Goal: Transaction & Acquisition: Subscribe to service/newsletter

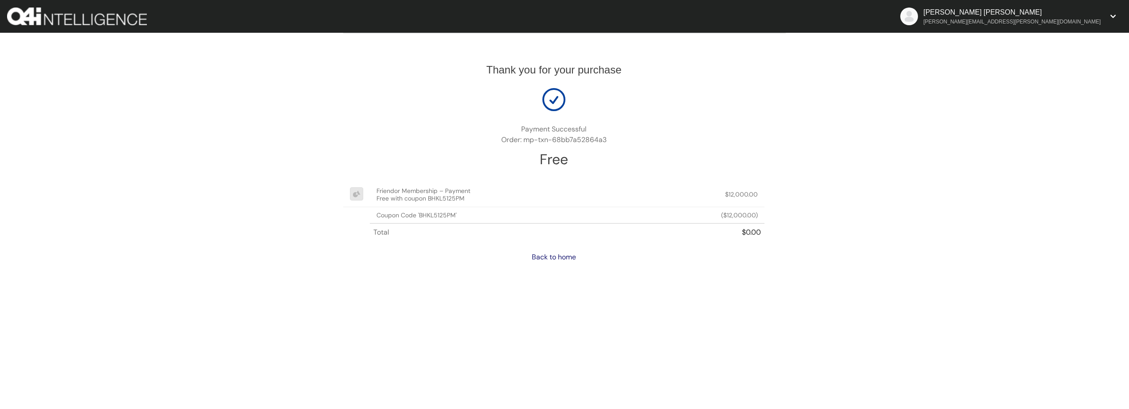
click at [553, 259] on link "Back to home" at bounding box center [554, 256] width 44 height 9
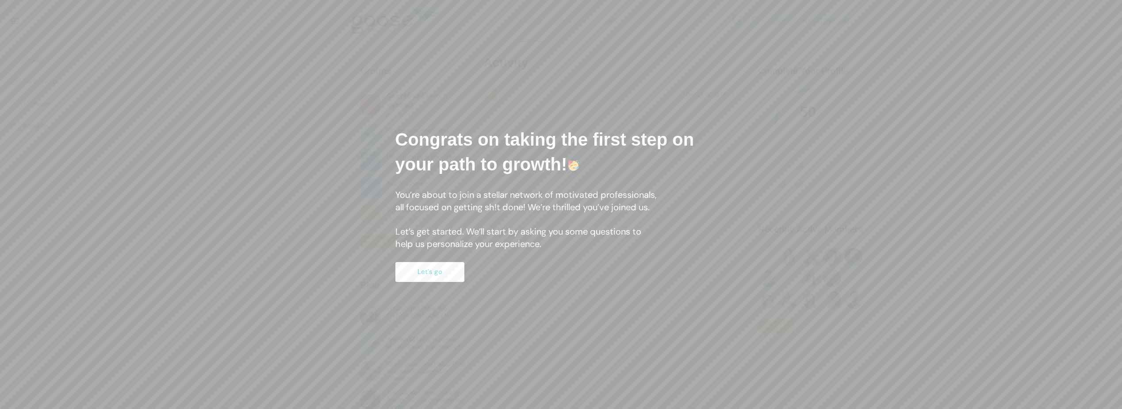
click at [426, 273] on button "Let's go" at bounding box center [429, 272] width 69 height 20
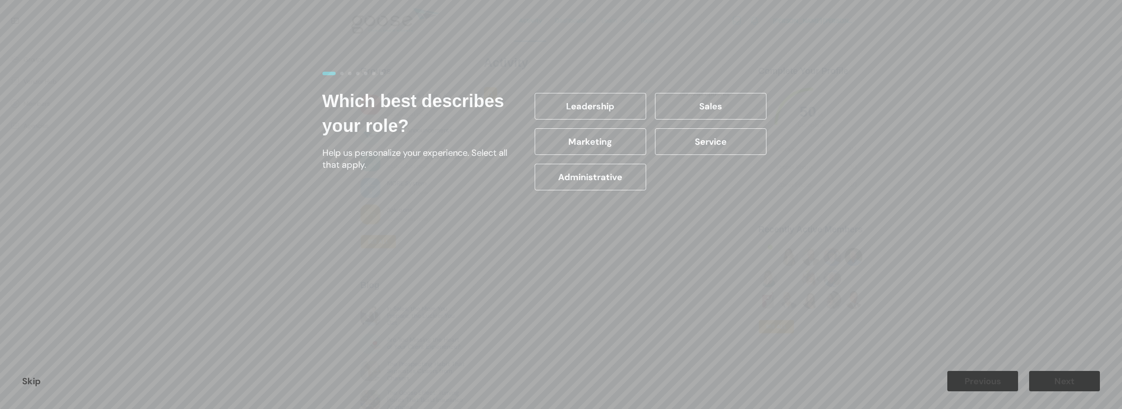
click at [426, 273] on form "Which best describes your role? Help us personalize your experience. Select all…" at bounding box center [561, 204] width 504 height 292
click at [695, 106] on label "Sales" at bounding box center [710, 106] width 111 height 27
click at [0, 0] on input "Sales" at bounding box center [0, 0] width 0 height 0
click at [713, 106] on label "Sales" at bounding box center [710, 106] width 111 height 27
click at [0, 0] on input "Sales" at bounding box center [0, 0] width 0 height 0
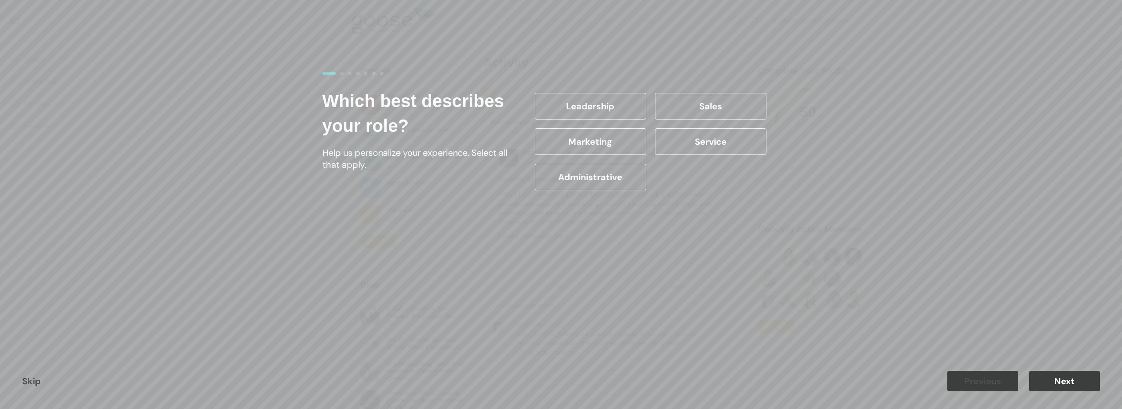
click at [1068, 384] on button "Next" at bounding box center [1064, 381] width 71 height 20
click at [697, 137] on label "11-20 years" at bounding box center [710, 141] width 111 height 27
click at [0, 0] on input "11-20 years" at bounding box center [0, 0] width 0 height 0
click at [576, 178] on label "21-30 years" at bounding box center [590, 177] width 111 height 27
click at [0, 0] on input "21-30 years" at bounding box center [0, 0] width 0 height 0
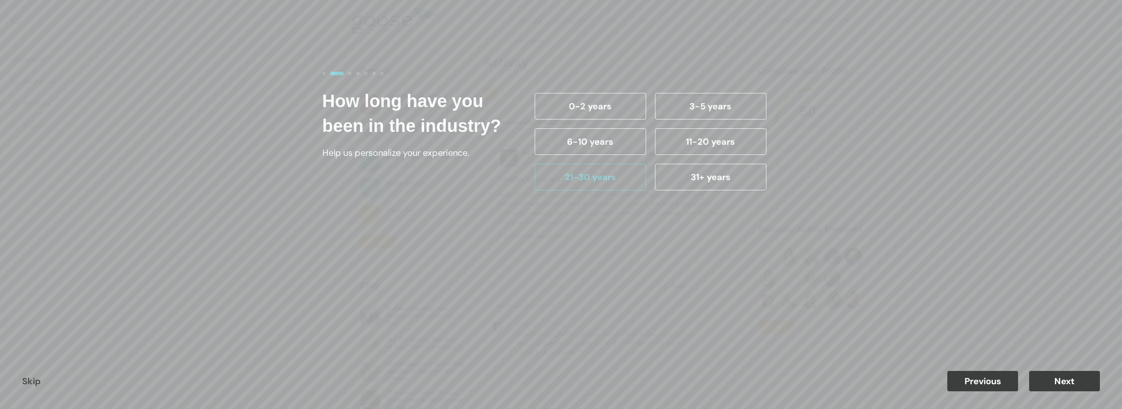
click at [1071, 384] on button "Next" at bounding box center [1064, 381] width 71 height 20
click at [609, 181] on label "101+" at bounding box center [590, 177] width 111 height 27
click at [0, 0] on input "101+" at bounding box center [0, 0] width 0 height 0
click at [609, 181] on label "101+" at bounding box center [590, 177] width 111 height 27
click at [0, 0] on input "101+" at bounding box center [0, 0] width 0 height 0
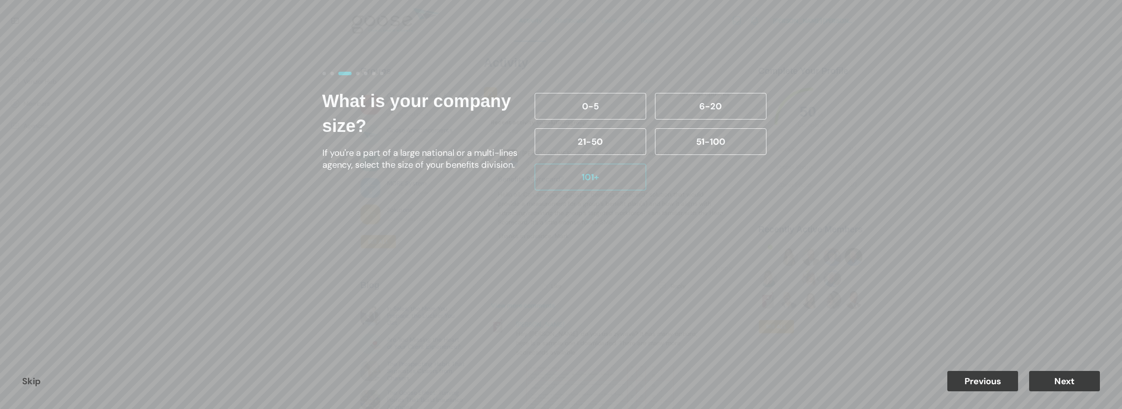
click at [986, 386] on button "Previous" at bounding box center [983, 381] width 71 height 20
click at [703, 105] on label "Sales" at bounding box center [710, 106] width 111 height 27
click at [0, 0] on input "Sales" at bounding box center [0, 0] width 0 height 0
click at [1072, 376] on button "Next" at bounding box center [1064, 381] width 71 height 20
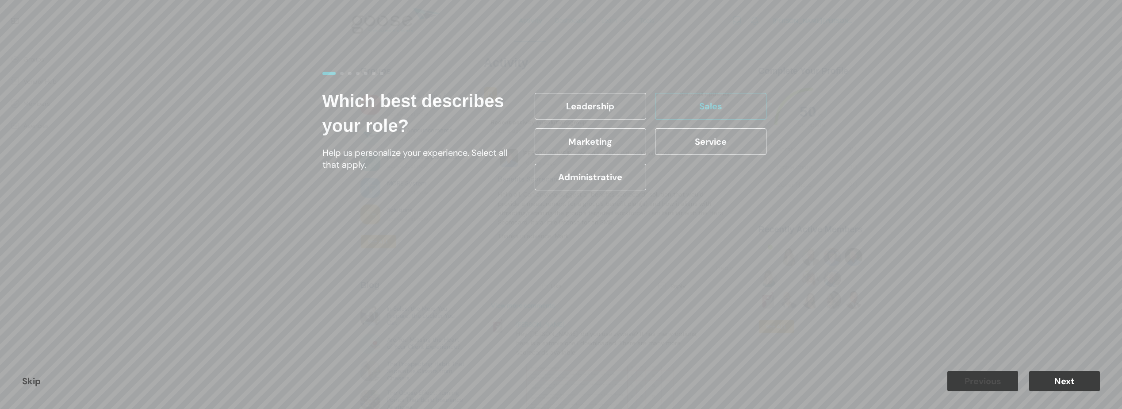
click at [1072, 376] on button "Next" at bounding box center [1064, 381] width 71 height 20
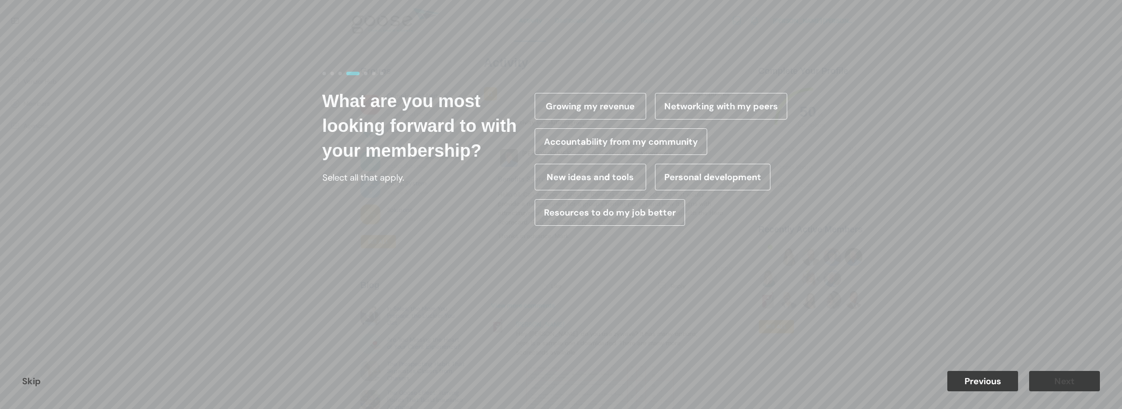
click at [752, 206] on div "Growing my revenue Networking with my peers Accountability from my community Ne…" at bounding box center [665, 159] width 270 height 142
drag, startPoint x: 752, startPoint y: 206, endPoint x: 749, endPoint y: 214, distance: 7.8
click at [749, 214] on div "Growing my revenue Networking with my peers Accountability from my community Ne…" at bounding box center [665, 159] width 270 height 142
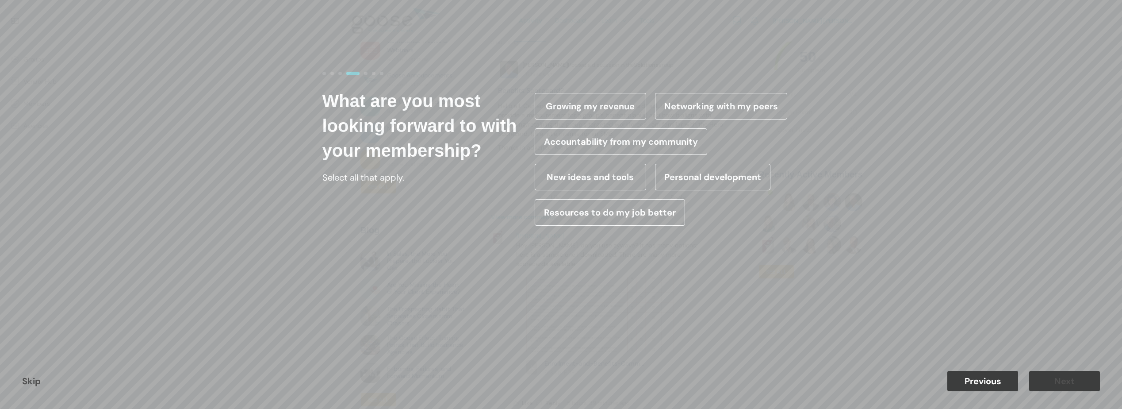
click at [714, 114] on label "Networking with my peers" at bounding box center [721, 106] width 132 height 27
click at [0, 0] on input "Networking with my peers" at bounding box center [0, 0] width 0 height 0
click at [1092, 384] on button "Next" at bounding box center [1064, 381] width 71 height 20
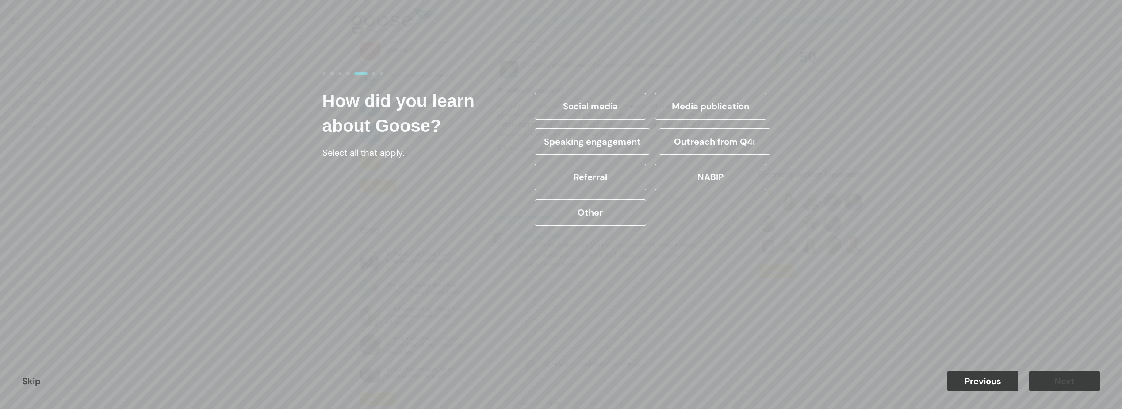
click at [661, 139] on label "Outreach from Q4i" at bounding box center [714, 141] width 111 height 27
click at [0, 0] on input "Outreach from Q4i" at bounding box center [0, 0] width 0 height 0
click at [661, 139] on label "Outreach from Q4i" at bounding box center [714, 141] width 111 height 27
click at [0, 0] on input "Outreach from Q4i" at bounding box center [0, 0] width 0 height 0
click at [757, 146] on label "Outreach from Q4i" at bounding box center [714, 141] width 111 height 27
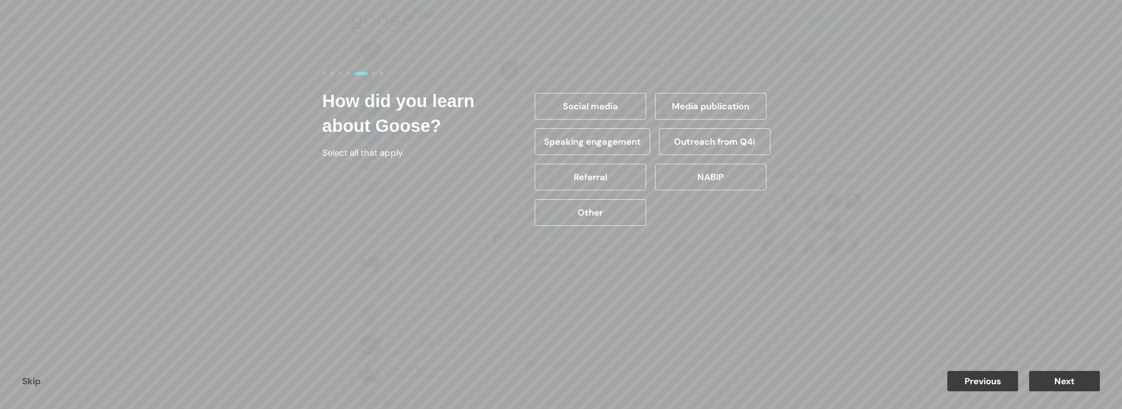
click at [0, 0] on input "Outreach from Q4i" at bounding box center [0, 0] width 0 height 0
click at [1083, 380] on button "Next" at bounding box center [1064, 381] width 71 height 20
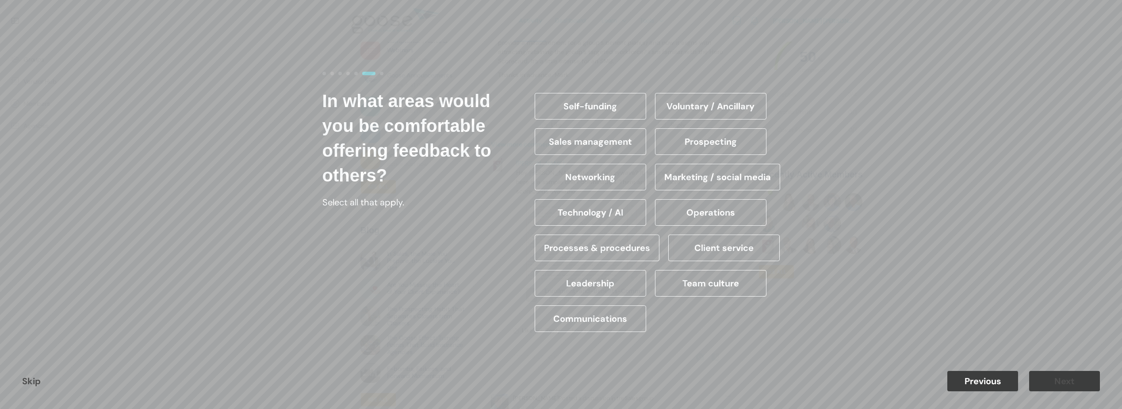
scroll to position [177, 0]
click at [732, 250] on label "Client service" at bounding box center [723, 247] width 111 height 27
click at [0, 0] on input "Client service" at bounding box center [0, 0] width 0 height 0
click at [644, 249] on label "Processes & procedures" at bounding box center [597, 247] width 125 height 27
click at [0, 0] on input "Processes & procedures" at bounding box center [0, 0] width 0 height 0
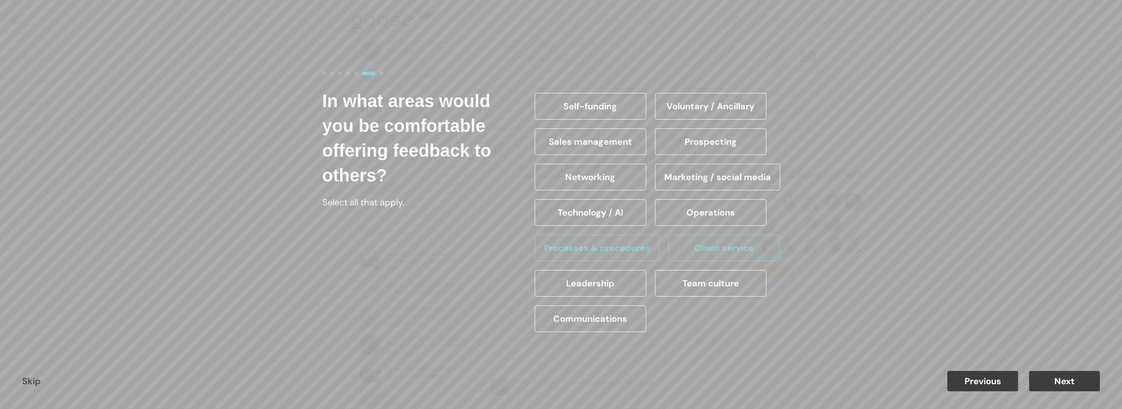
click at [644, 249] on label "Processes & procedures" at bounding box center [597, 247] width 125 height 27
click at [0, 0] on input "Processes & procedures" at bounding box center [0, 0] width 0 height 0
click at [554, 247] on label "Processes & procedures" at bounding box center [597, 247] width 125 height 27
click at [0, 0] on input "Processes & procedures" at bounding box center [0, 0] width 0 height 0
click at [590, 244] on label "Processes & procedures" at bounding box center [597, 247] width 125 height 27
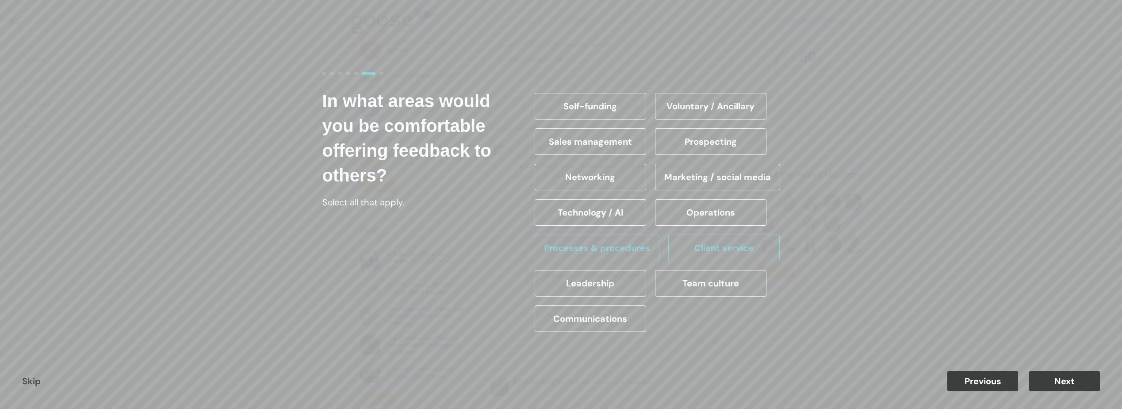
click at [0, 0] on input "Processes & procedures" at bounding box center [0, 0] width 0 height 0
click at [1061, 379] on button "Next" at bounding box center [1064, 381] width 71 height 20
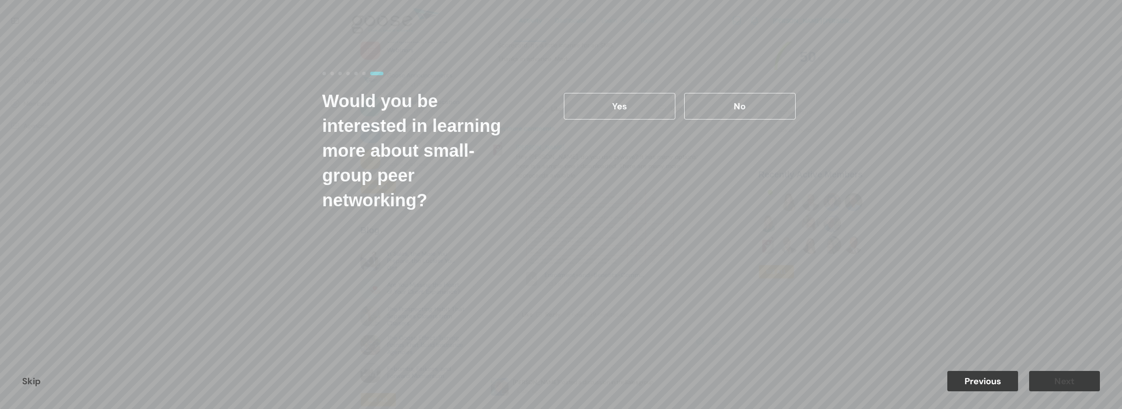
click at [712, 107] on label "No" at bounding box center [739, 106] width 111 height 27
click at [0, 0] on input "No" at bounding box center [0, 0] width 0 height 0
click at [712, 107] on label "No" at bounding box center [739, 106] width 111 height 27
click at [0, 0] on input "No" at bounding box center [0, 0] width 0 height 0
click at [1073, 380] on button "Next" at bounding box center [1064, 381] width 71 height 20
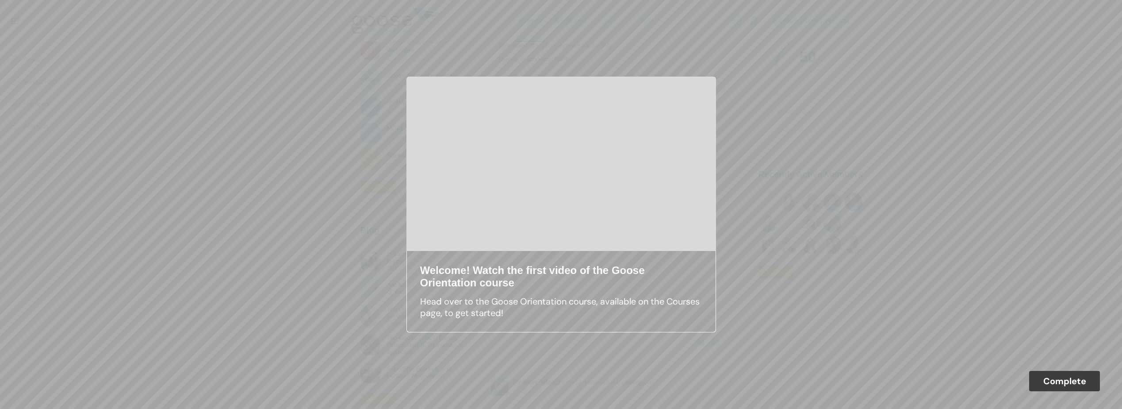
click at [724, 107] on div "Welcome! Watch the first video of the Goose Orientation course Head over to the…" at bounding box center [561, 204] width 336 height 282
click at [1080, 391] on button "Complete" at bounding box center [1064, 381] width 71 height 20
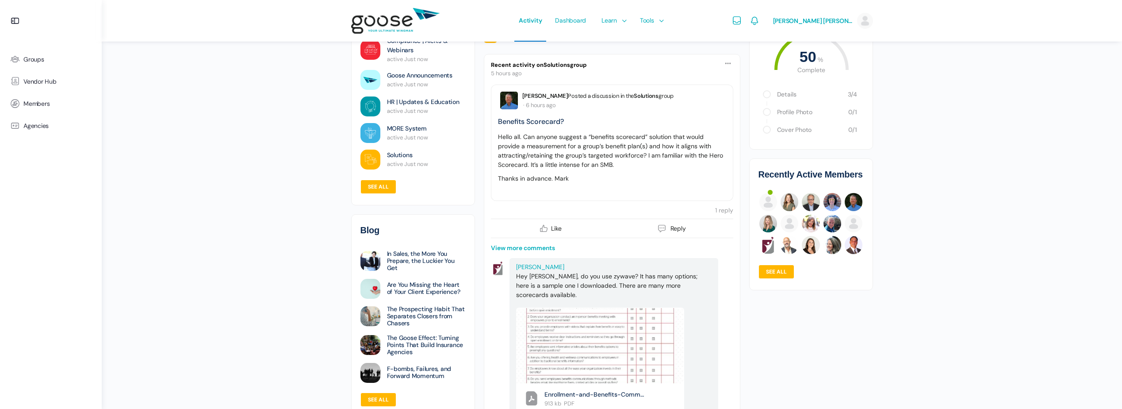
scroll to position [0, 0]
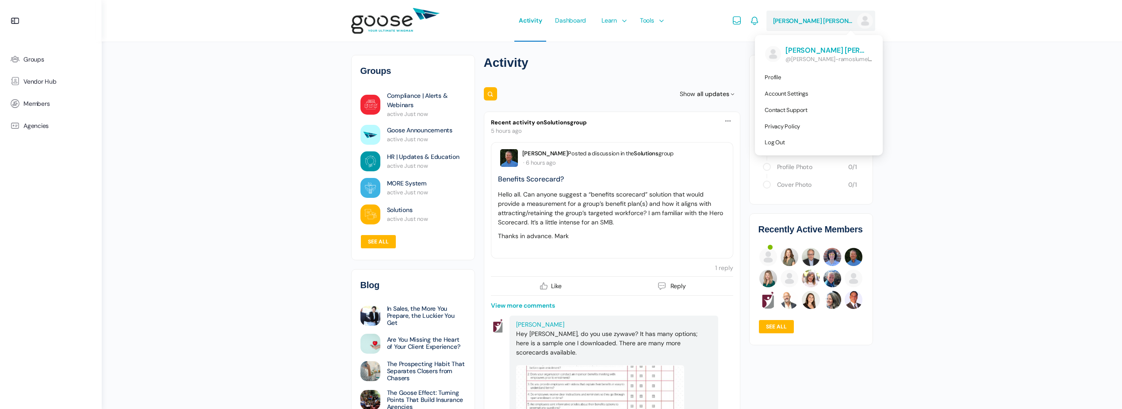
click at [869, 19] on img at bounding box center [865, 21] width 16 height 16
click at [802, 143] on link "Log Out" at bounding box center [819, 142] width 120 height 16
